Goal: Navigation & Orientation: Understand site structure

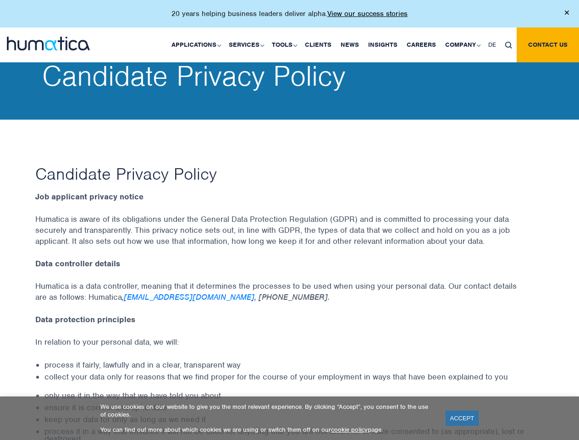
click at [289, 17] on p "20 years helping business leaders deliver alpha. View our success stories" at bounding box center [290, 13] width 236 height 9
click at [198, 44] on link "Applications" at bounding box center [195, 45] width 57 height 35
click at [248, 44] on link "Services" at bounding box center [245, 45] width 43 height 35
click at [286, 44] on link "Tools" at bounding box center [283, 45] width 33 height 35
click at [462, 44] on link "Company" at bounding box center [462, 45] width 43 height 35
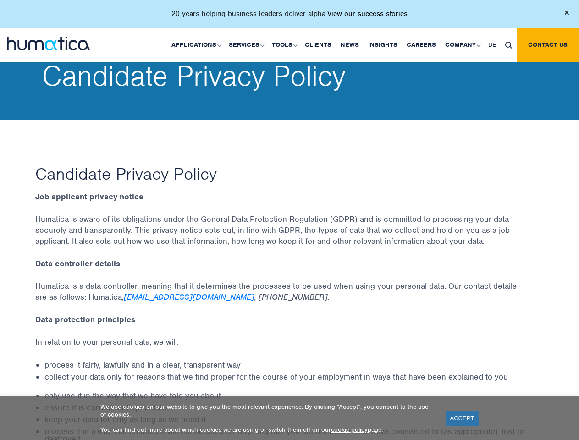
click at [509, 44] on img at bounding box center [508, 45] width 7 height 7
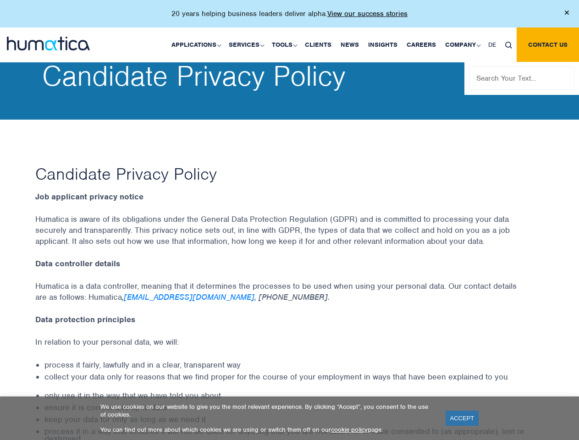
click at [462, 418] on link "ACCEPT" at bounding box center [462, 418] width 33 height 15
